Goal: Task Accomplishment & Management: Manage account settings

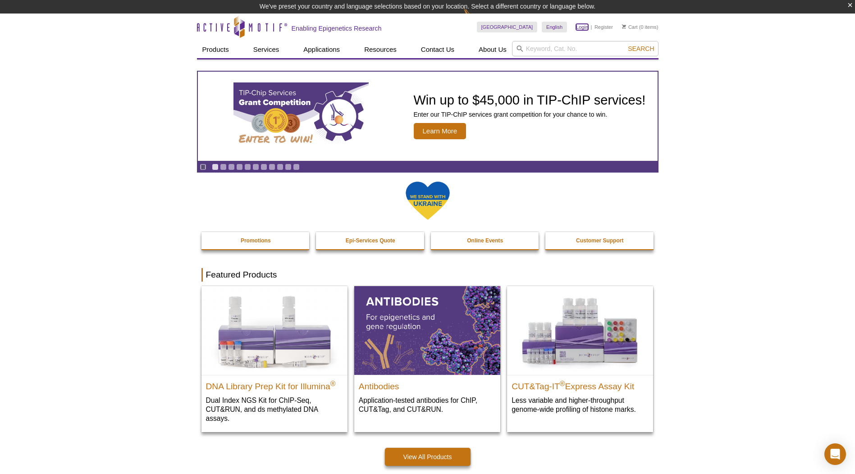
click at [581, 26] on link "Login" at bounding box center [582, 27] width 12 height 6
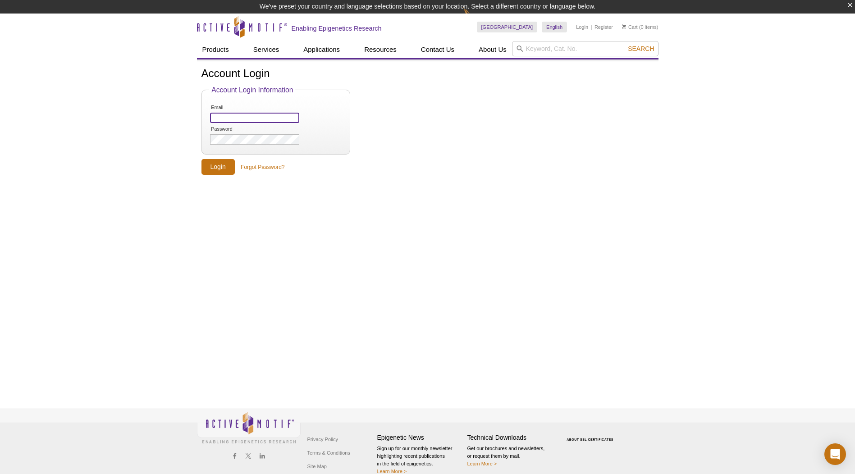
click at [223, 121] on input "Email" at bounding box center [254, 118] width 89 height 10
type input "[PERSON_NAME][EMAIL_ADDRESS][DOMAIN_NAME]"
click at [223, 169] on input "Login" at bounding box center [218, 167] width 33 height 16
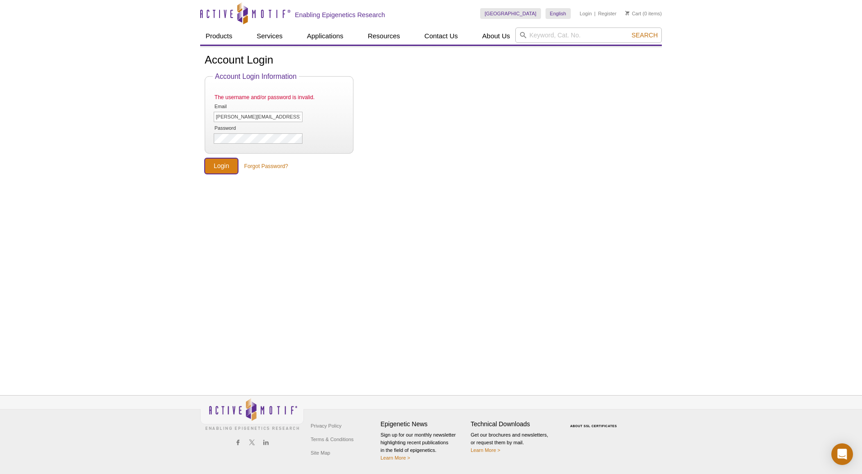
click at [227, 169] on input "Login" at bounding box center [221, 166] width 33 height 16
click at [282, 116] on input "Isabella-grumbach@ou.edu" at bounding box center [258, 117] width 89 height 10
click at [430, 123] on form "Account Login Information The username and/or password is invalid. Email Isabel…" at bounding box center [431, 124] width 453 height 102
drag, startPoint x: 285, startPoint y: 116, endPoint x: 178, endPoint y: 115, distance: 106.9
click at [178, 115] on div "Active Motif Logo Enabling Epigenetics Research 0 Search Skip to content Active…" at bounding box center [431, 237] width 862 height 474
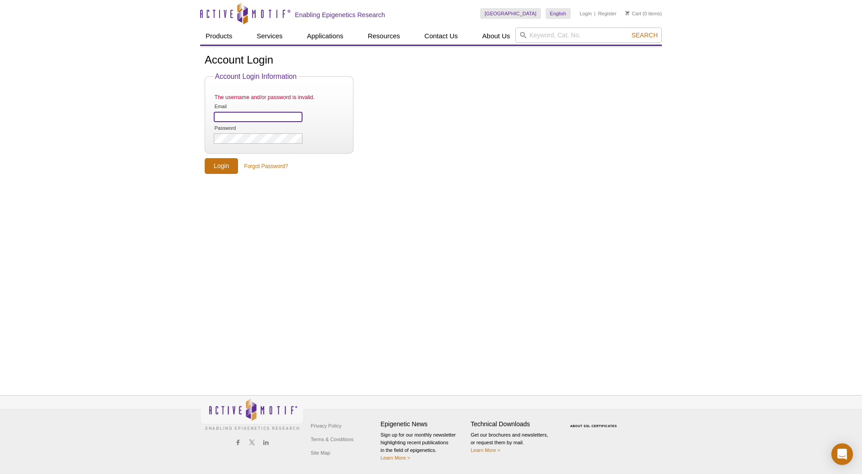
paste input "[PERSON_NAME][EMAIL_ADDRESS][DOMAIN_NAME]"
type input "[PERSON_NAME][EMAIL_ADDRESS][DOMAIN_NAME]"
click at [487, 121] on form "Account Login Information The username and/or password is invalid. Email Isabel…" at bounding box center [431, 124] width 453 height 102
click at [225, 166] on input "Login" at bounding box center [221, 166] width 33 height 16
click at [588, 14] on link "Login" at bounding box center [586, 13] width 12 height 6
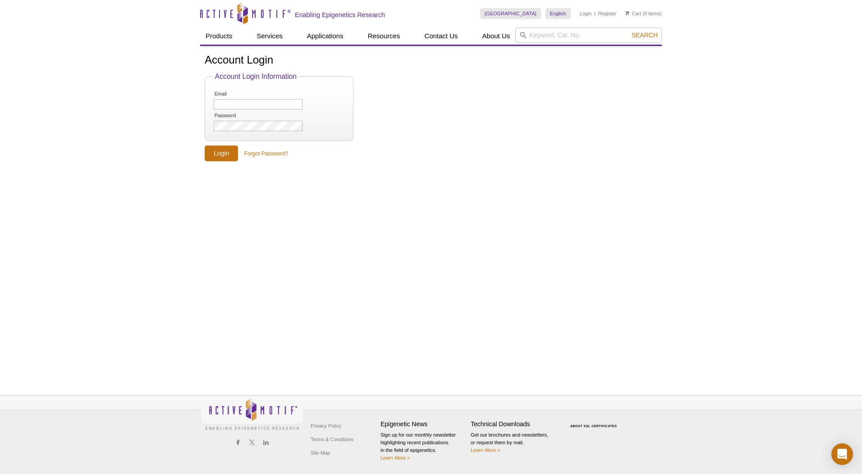
click at [454, 92] on form "Account Login Information Email Password Login Forgot Password?" at bounding box center [431, 117] width 453 height 89
click at [239, 102] on input "Email" at bounding box center [258, 104] width 89 height 10
click at [131, 113] on div "Active Motif Logo Enabling Epigenetics Research 0 Search Skip to content Active…" at bounding box center [431, 237] width 862 height 474
click at [230, 103] on input "Email" at bounding box center [258, 104] width 89 height 10
paste input "[PERSON_NAME][EMAIL_ADDRESS][DOMAIN_NAME]"
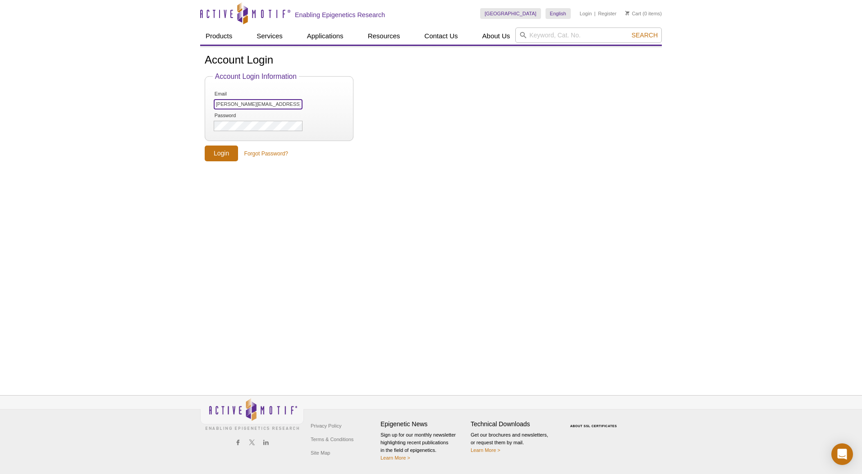
type input "[PERSON_NAME][EMAIL_ADDRESS][DOMAIN_NAME]"
click at [466, 103] on form "Account Login Information Email Isabella-grumbach@ou.edu Password Login Forgot …" at bounding box center [431, 117] width 453 height 89
click at [735, 118] on div "Active Motif Logo Enabling Epigenetics Research 0 Search Skip to content Active…" at bounding box center [431, 237] width 862 height 474
click at [220, 155] on input "Login" at bounding box center [221, 154] width 33 height 16
